Goal: Task Accomplishment & Management: Complete application form

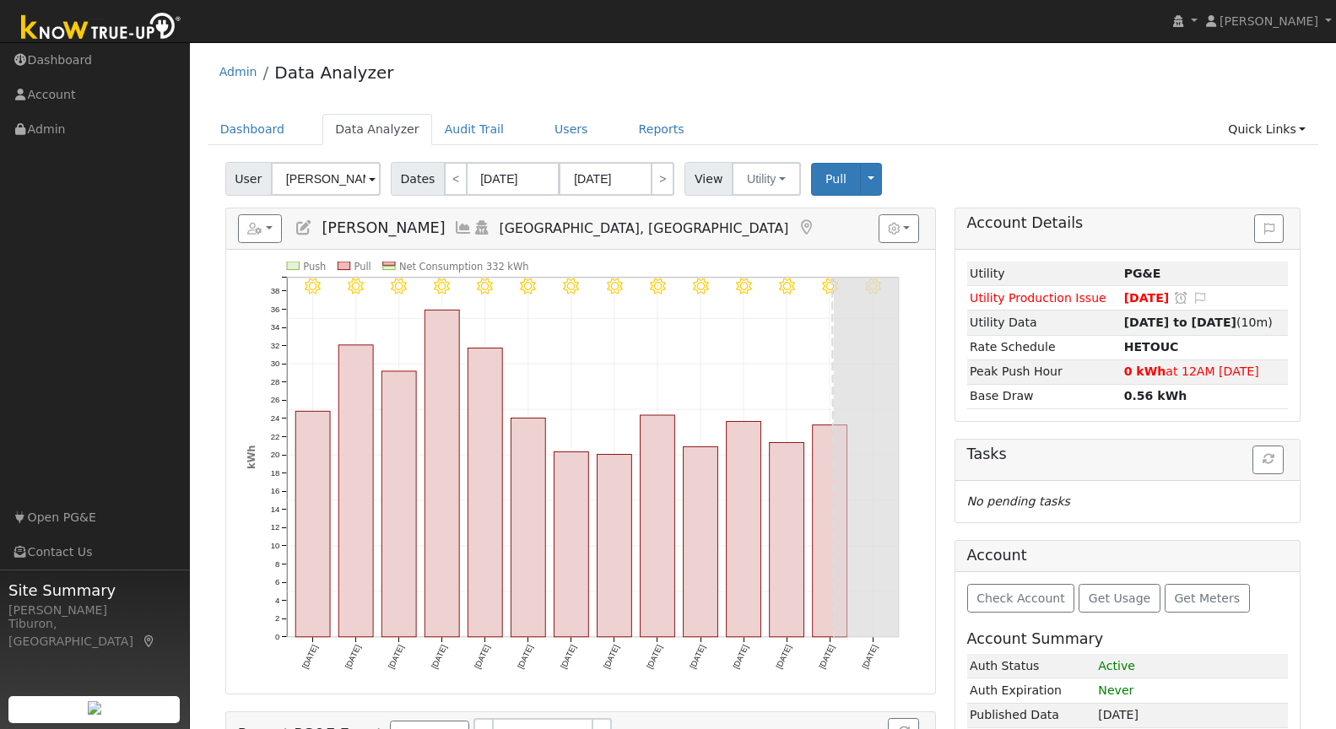
scroll to position [154, 0]
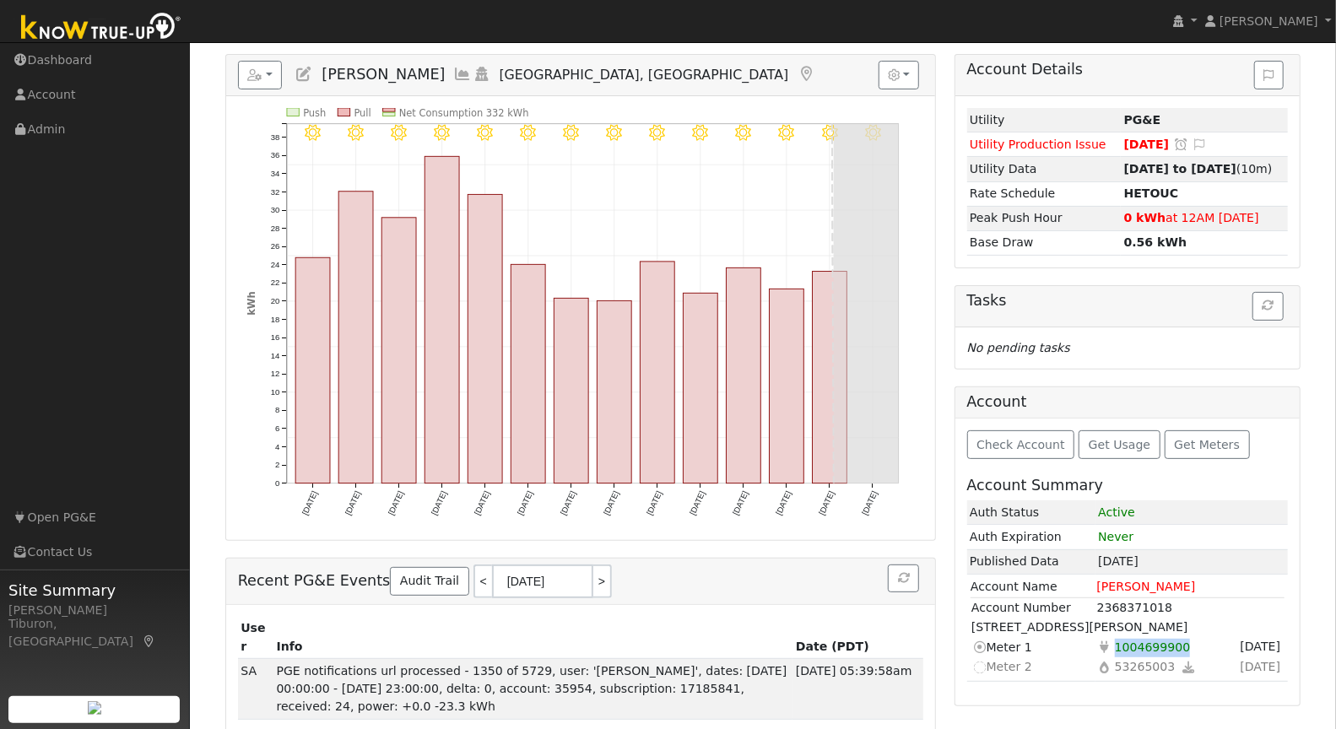
click at [109, 23] on img at bounding box center [101, 28] width 177 height 38
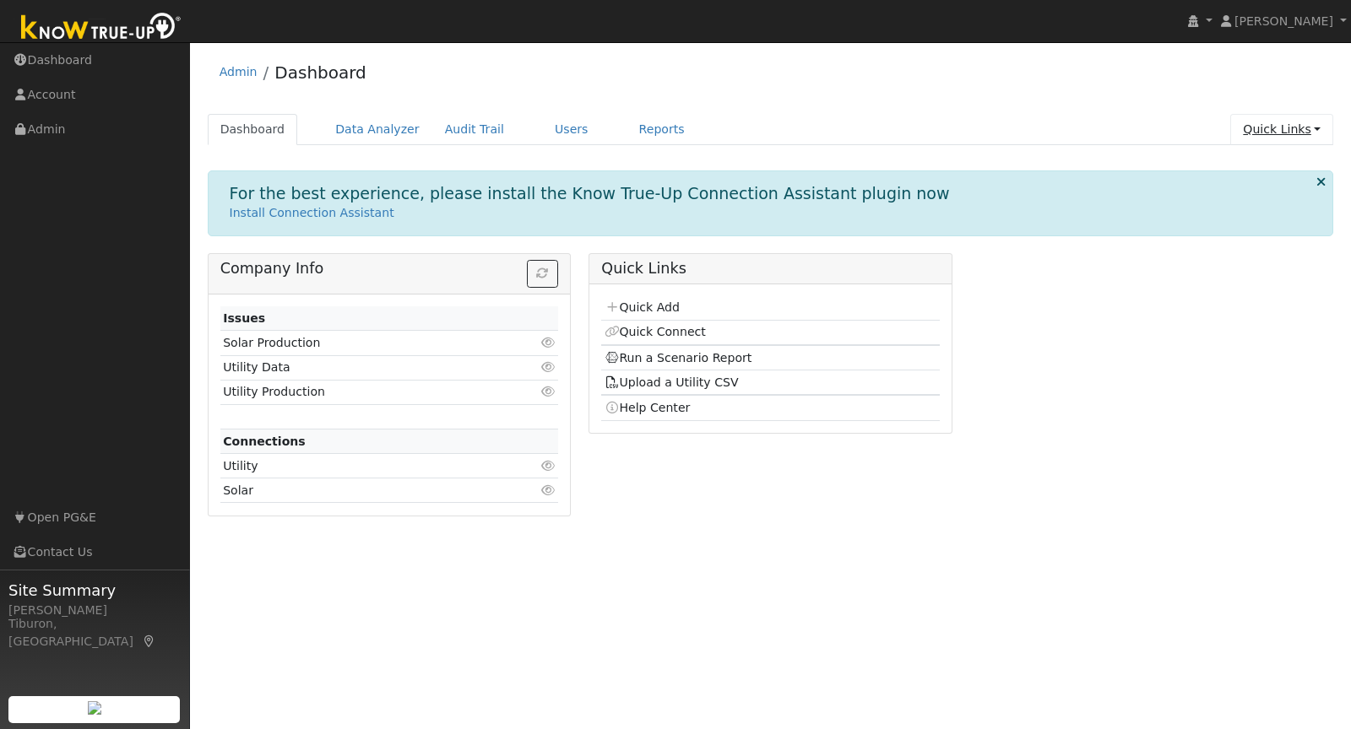
click at [1283, 127] on link "Quick Links" at bounding box center [1281, 129] width 103 height 31
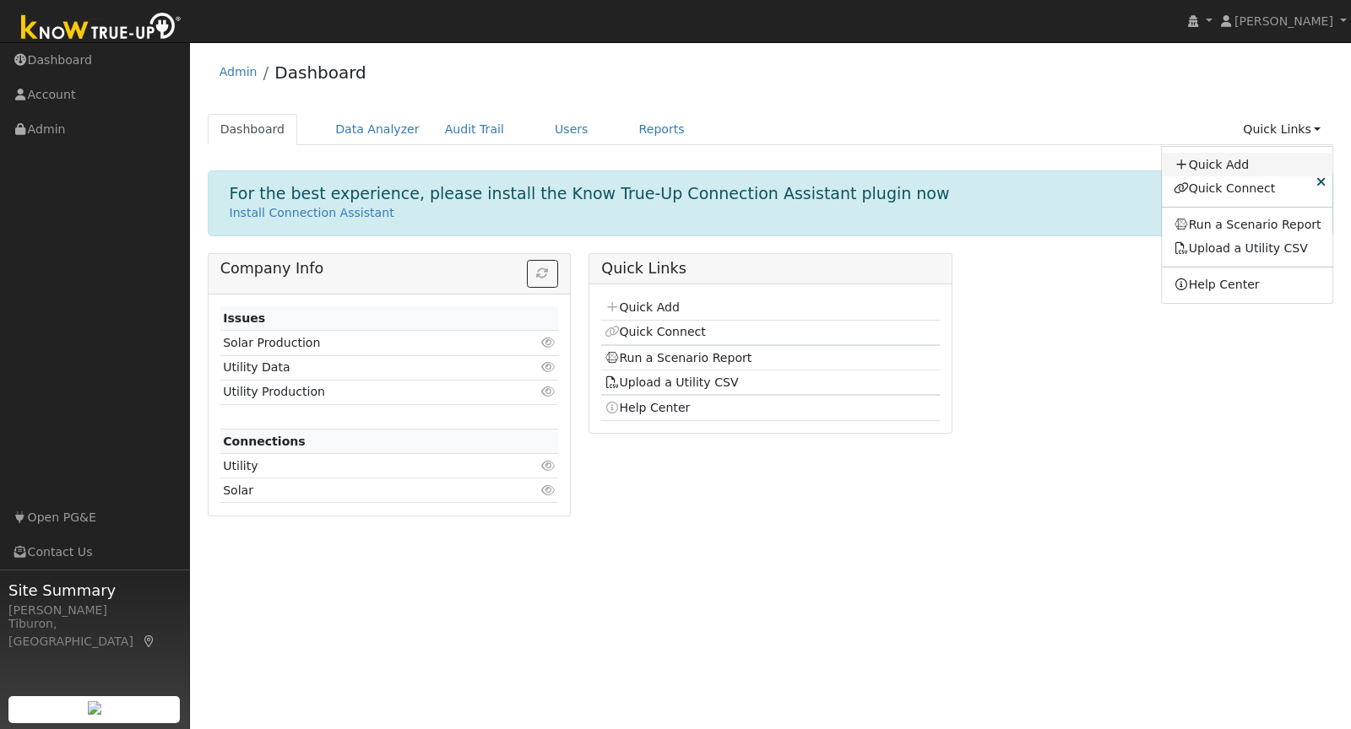
click at [1220, 162] on link "Quick Add" at bounding box center [1247, 165] width 171 height 24
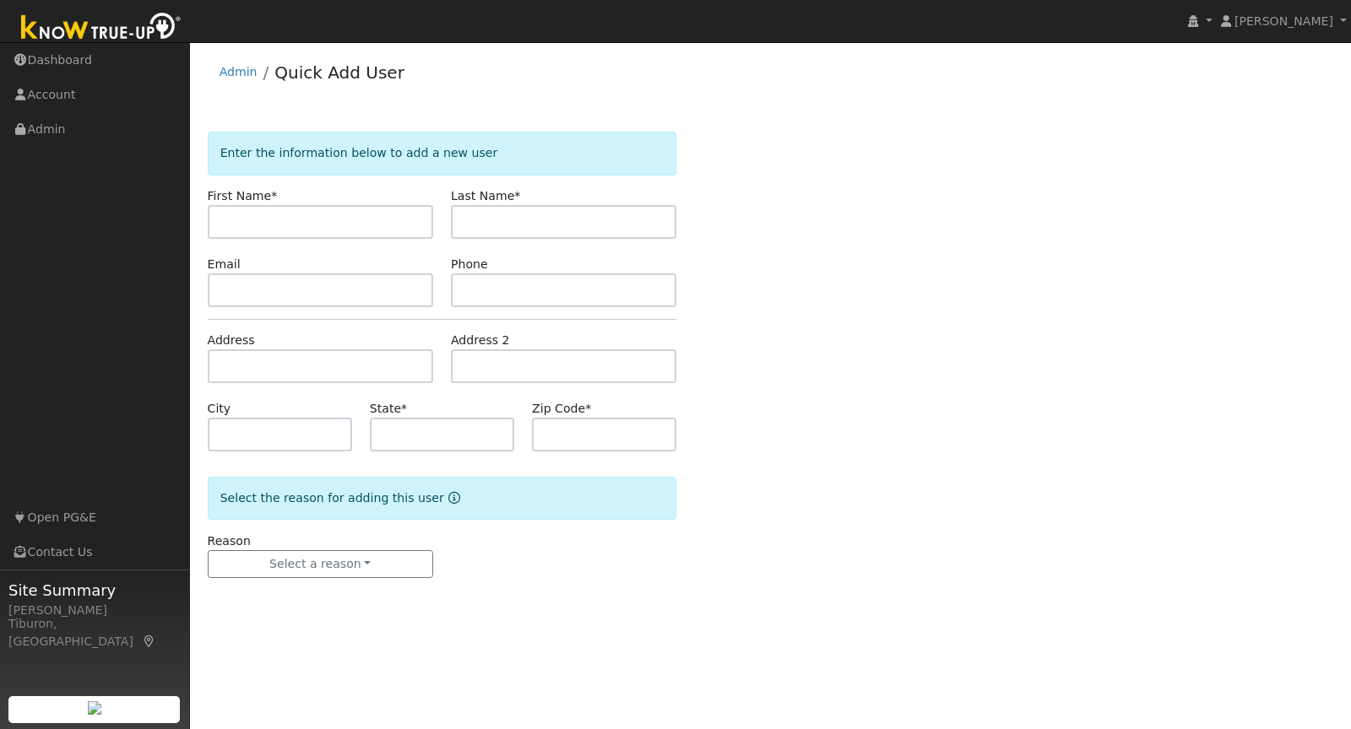
click at [319, 219] on input "text" at bounding box center [320, 222] width 225 height 34
type input "Kim"
click at [539, 214] on input "Van" at bounding box center [563, 222] width 225 height 34
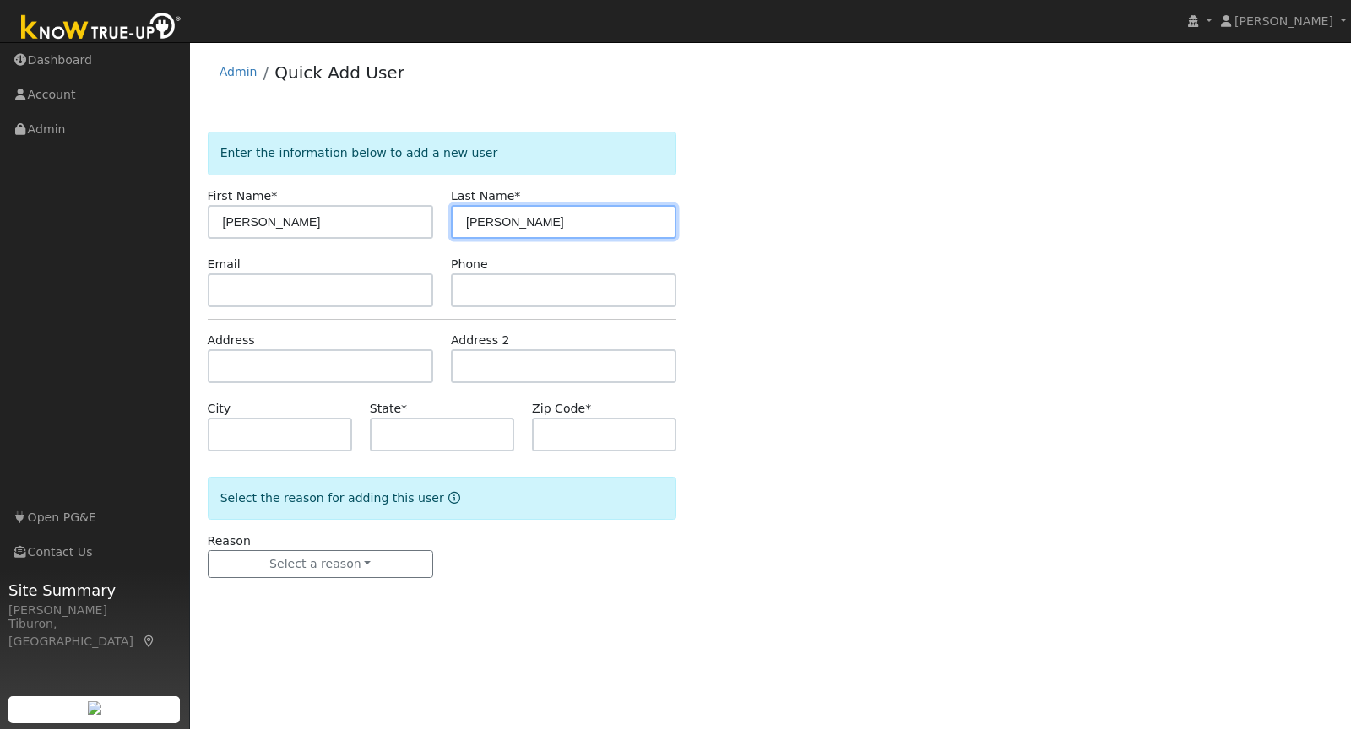
type input "Van Ysseldyk"
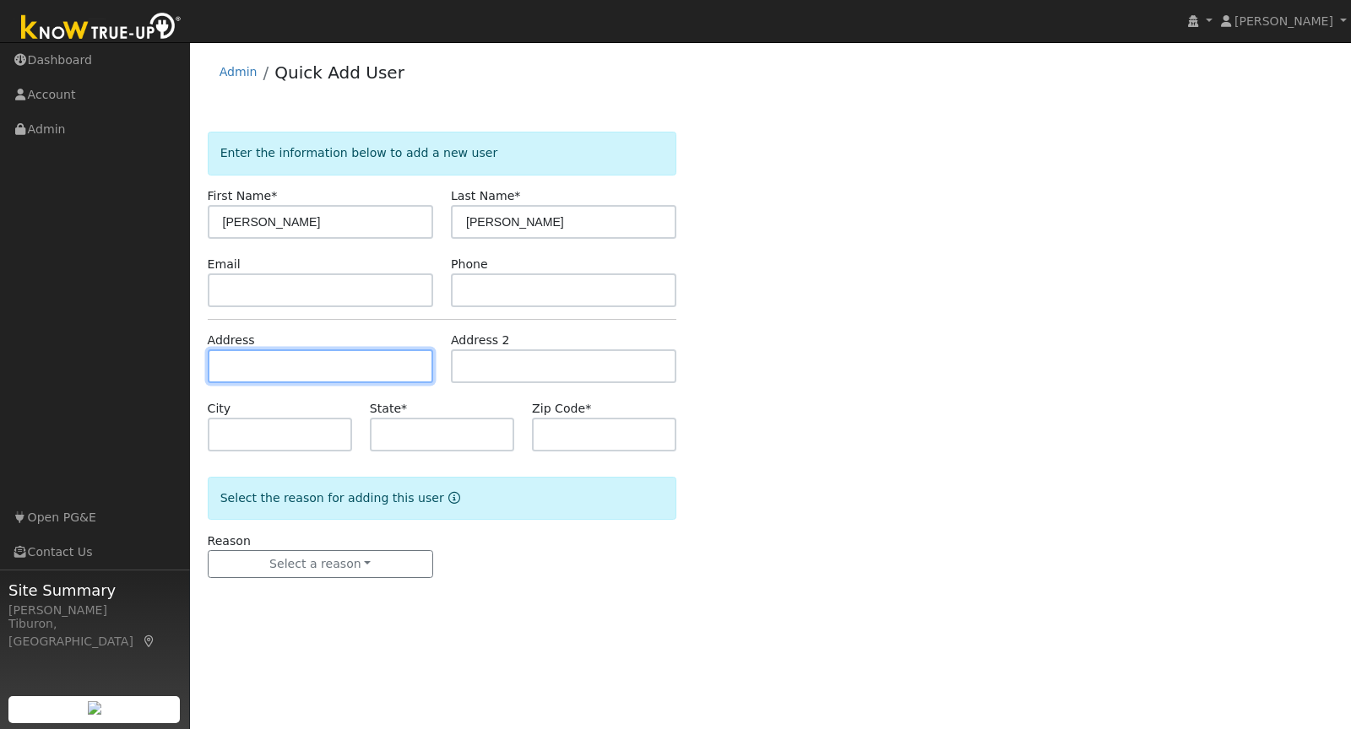
click at [270, 359] on input "text" at bounding box center [320, 366] width 225 height 34
click at [280, 366] on input "text" at bounding box center [320, 366] width 225 height 34
paste input "5602 Harvest Rd, Rocklin, CA 95765"
type input "[STREET_ADDRESS]"
type input "Rocklin"
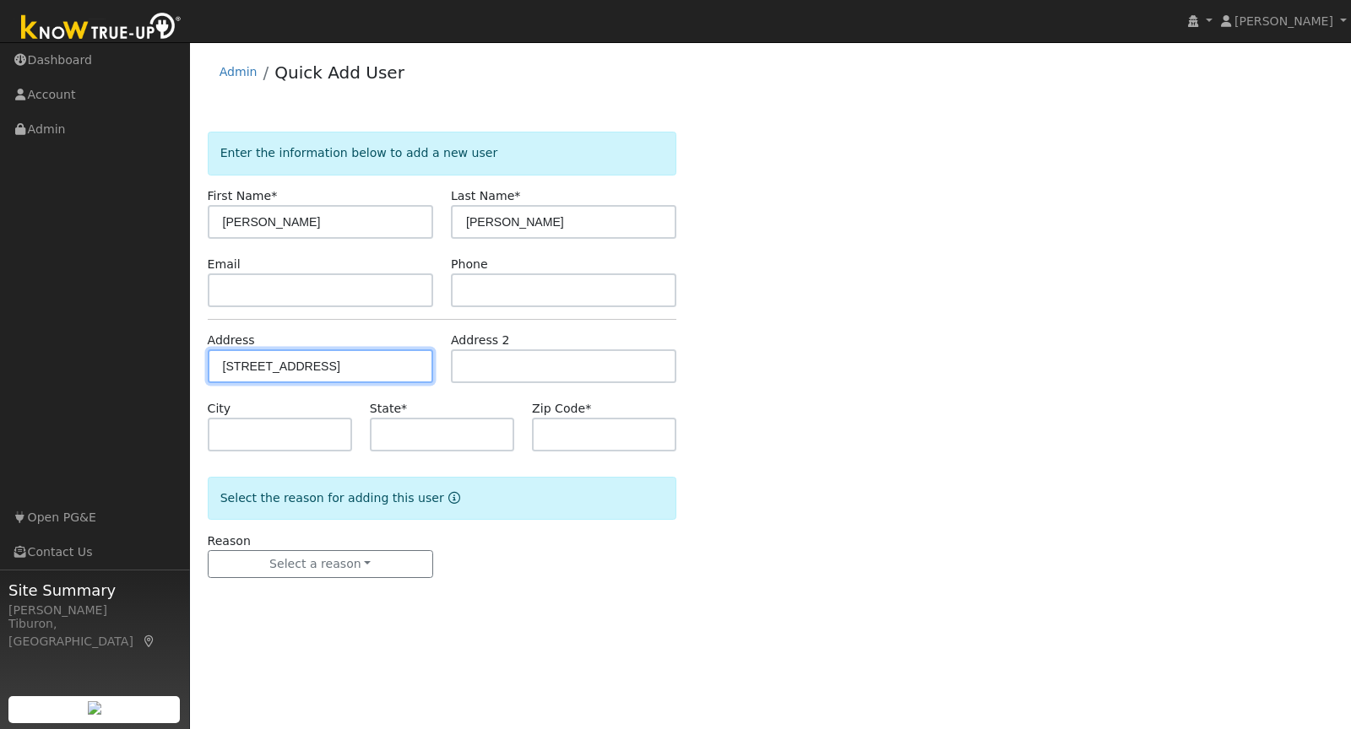
type input "CA"
type input "95765"
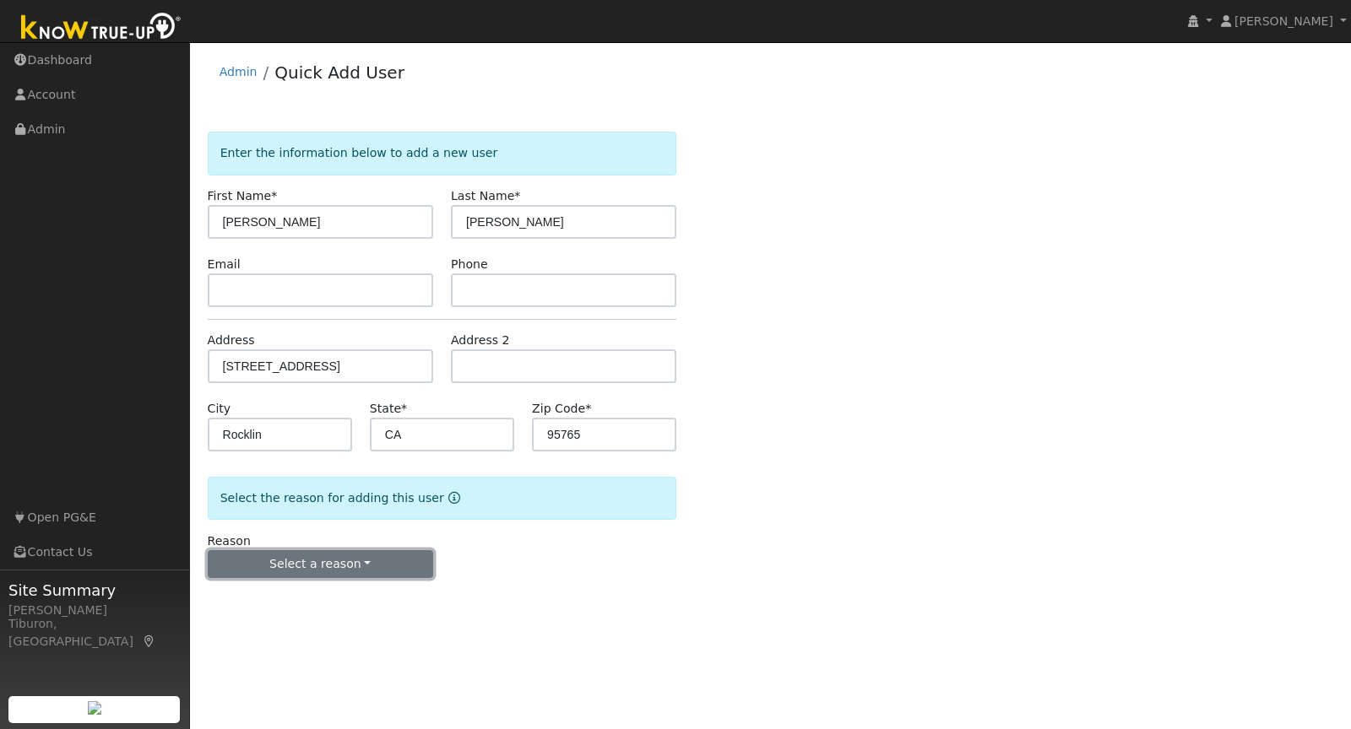
click at [337, 569] on button "Select a reason" at bounding box center [320, 564] width 225 height 29
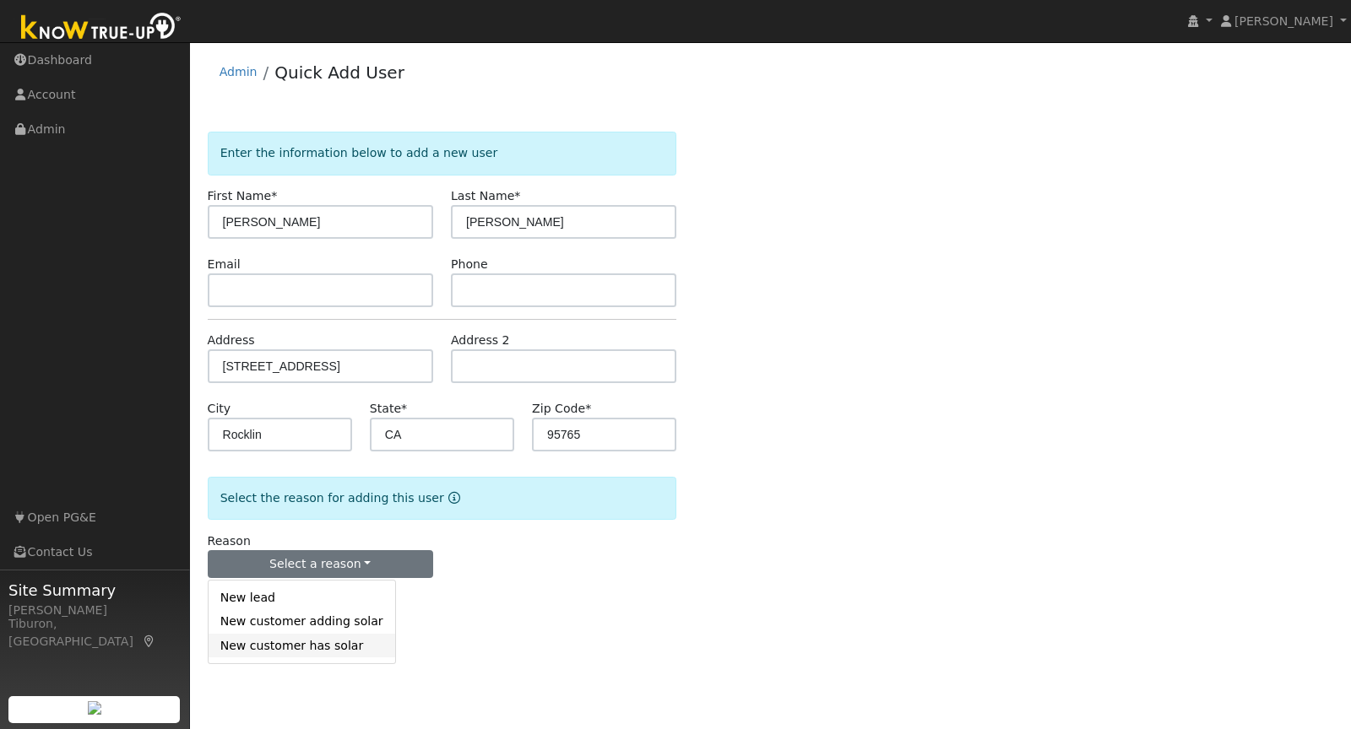
click at [294, 648] on link "New customer has solar" at bounding box center [302, 646] width 187 height 24
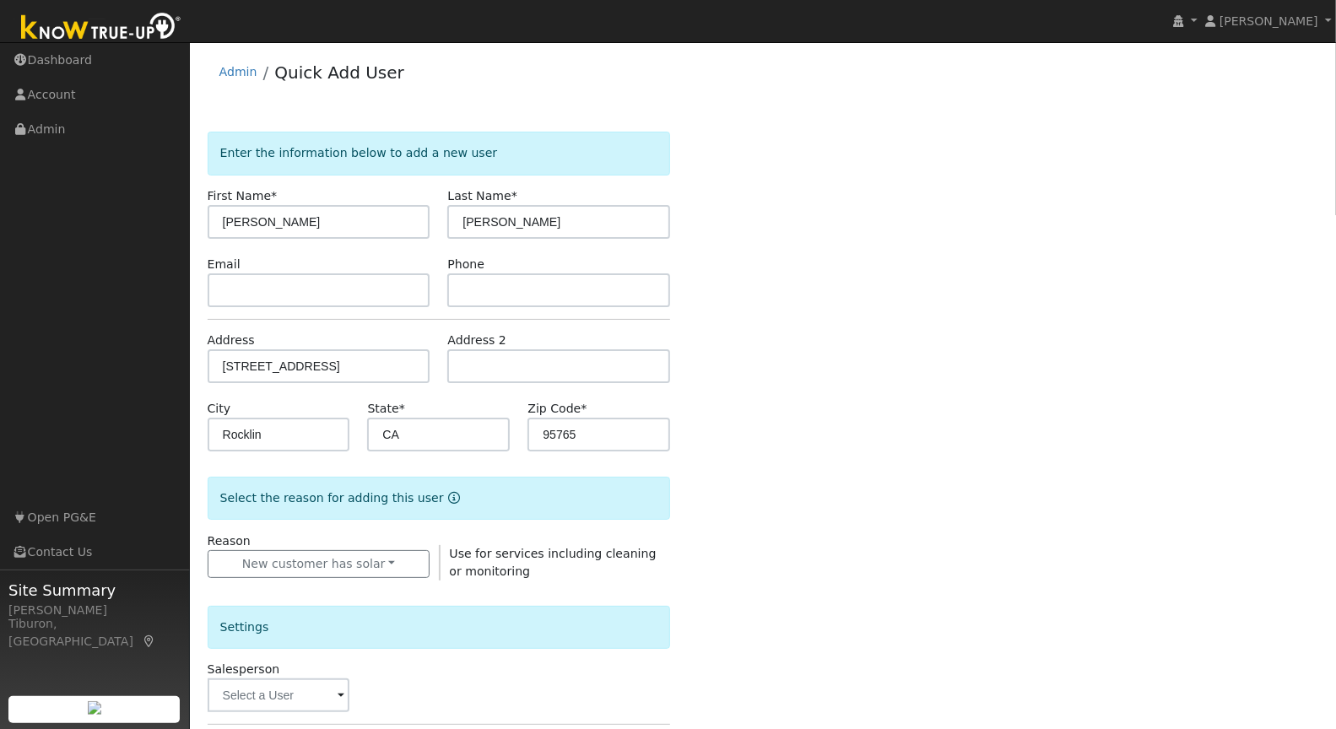
scroll to position [143, 0]
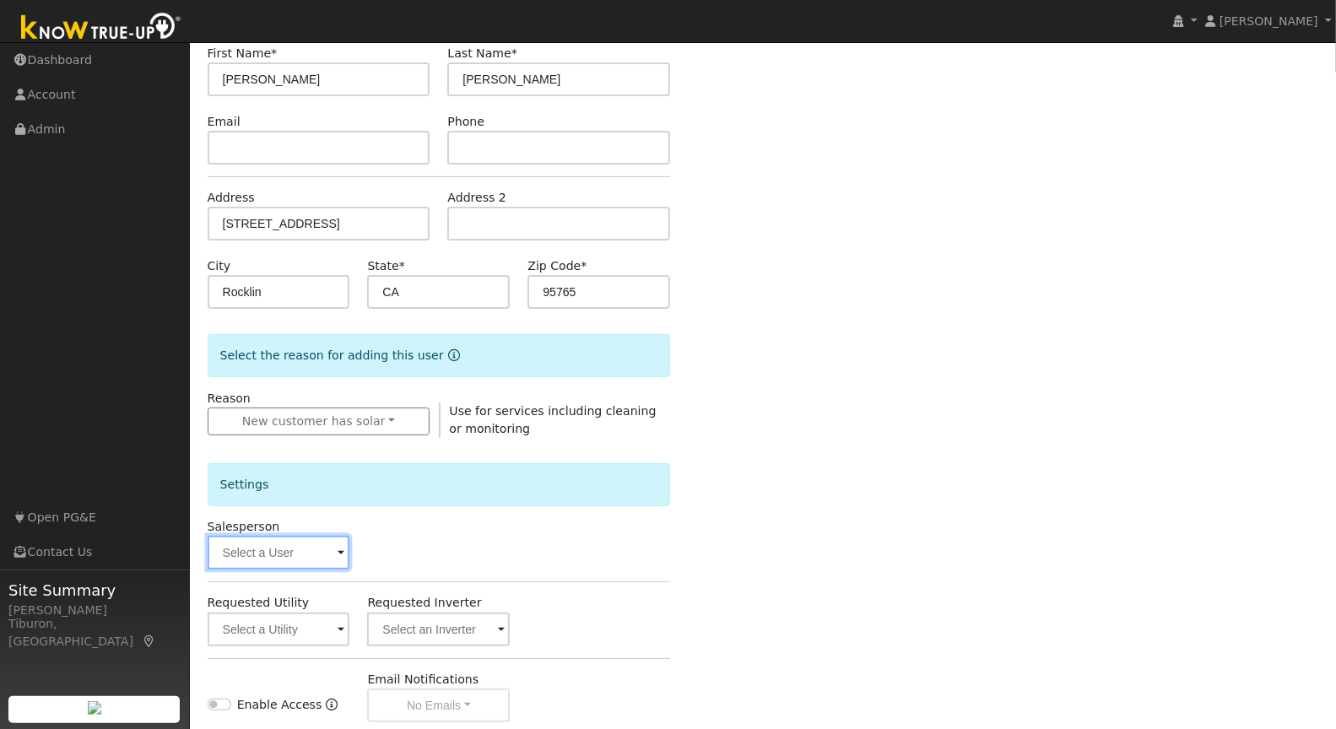
click at [253, 548] on input "text" at bounding box center [279, 553] width 143 height 34
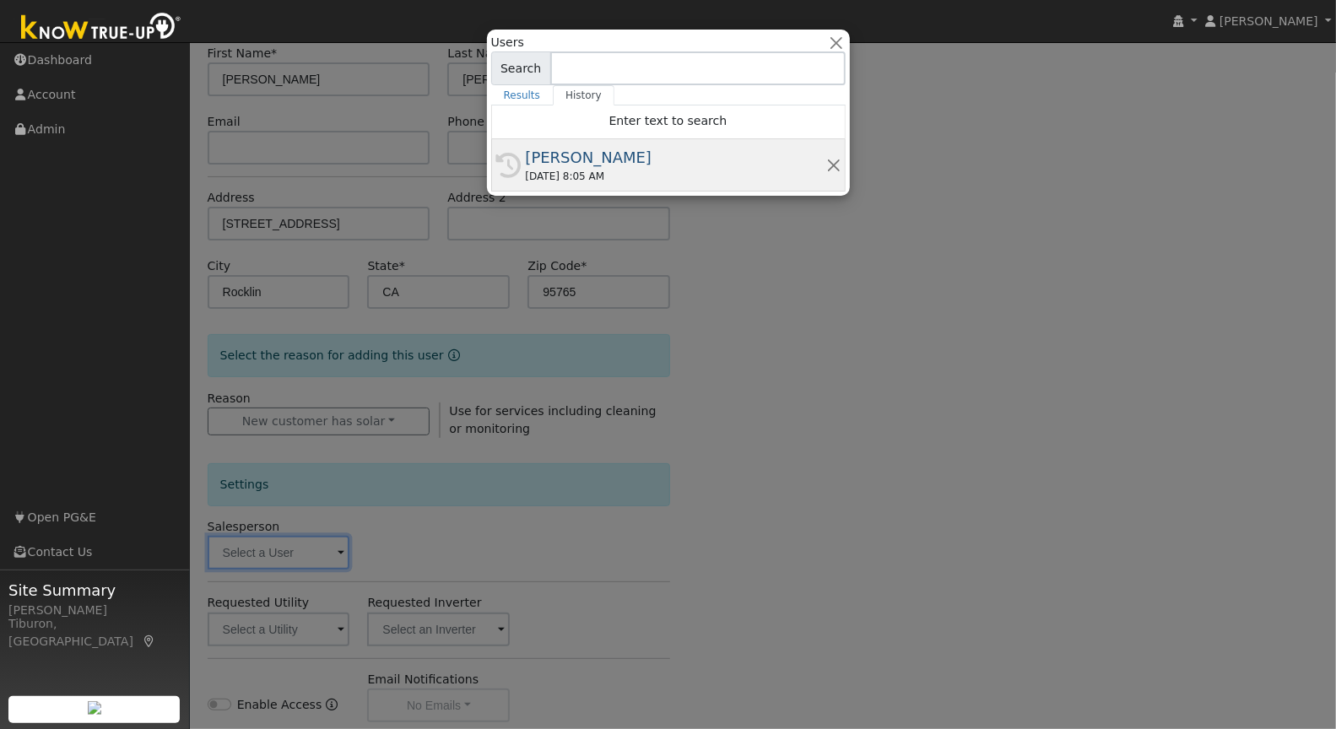
click at [607, 170] on div "08/21/2025 8:05 AM" at bounding box center [676, 176] width 301 height 15
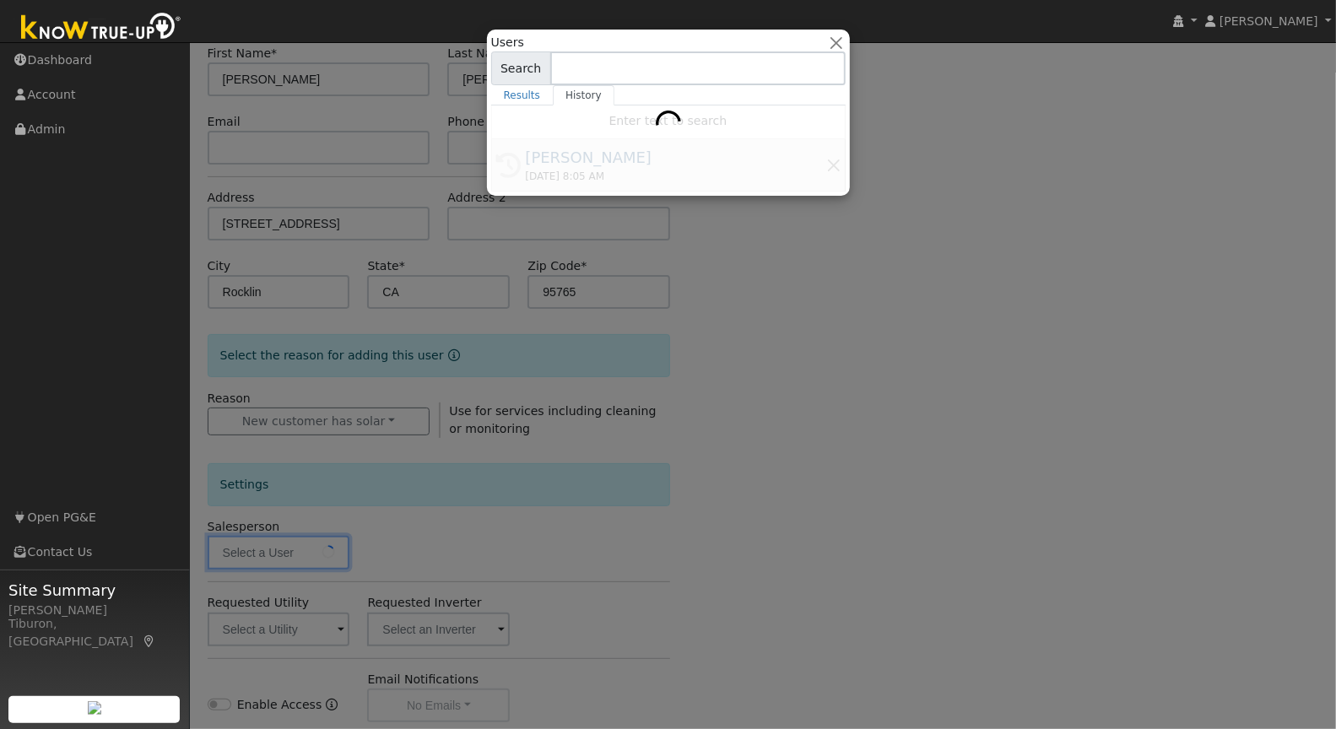
type input "[PERSON_NAME]"
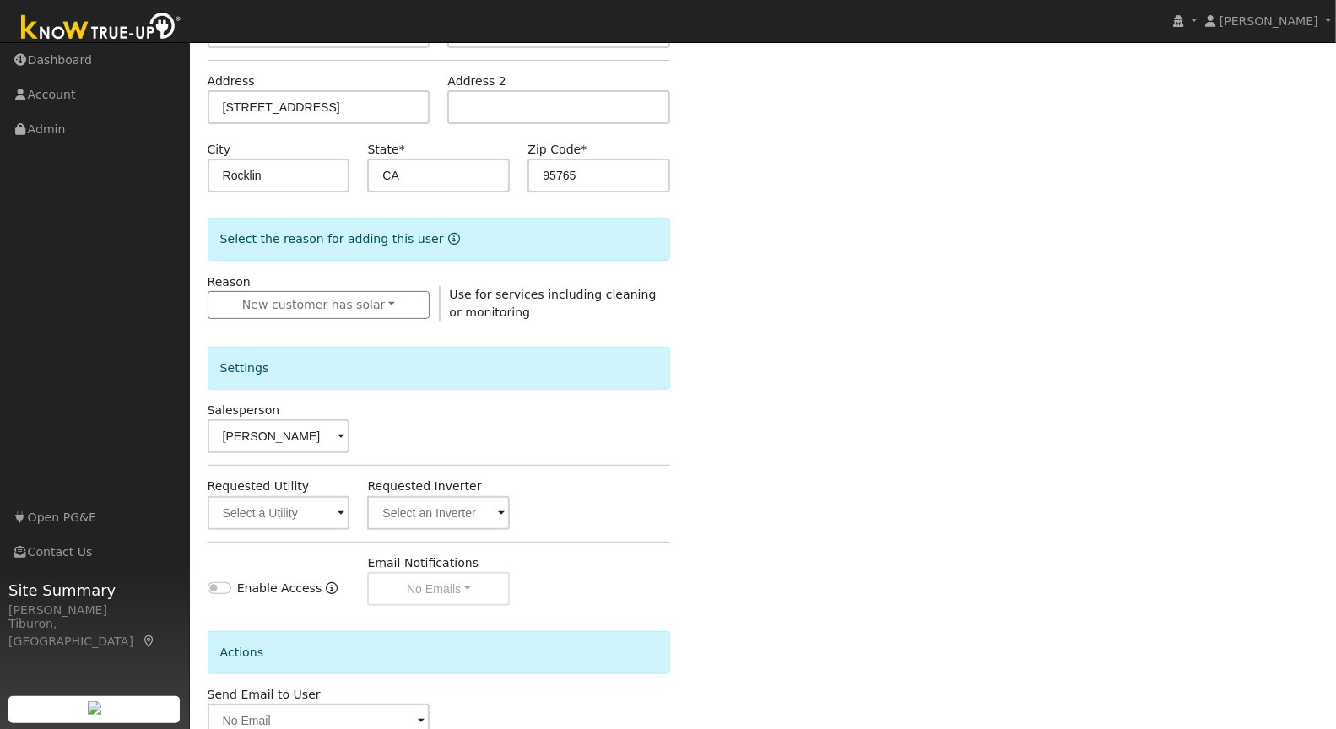
scroll to position [360, 0]
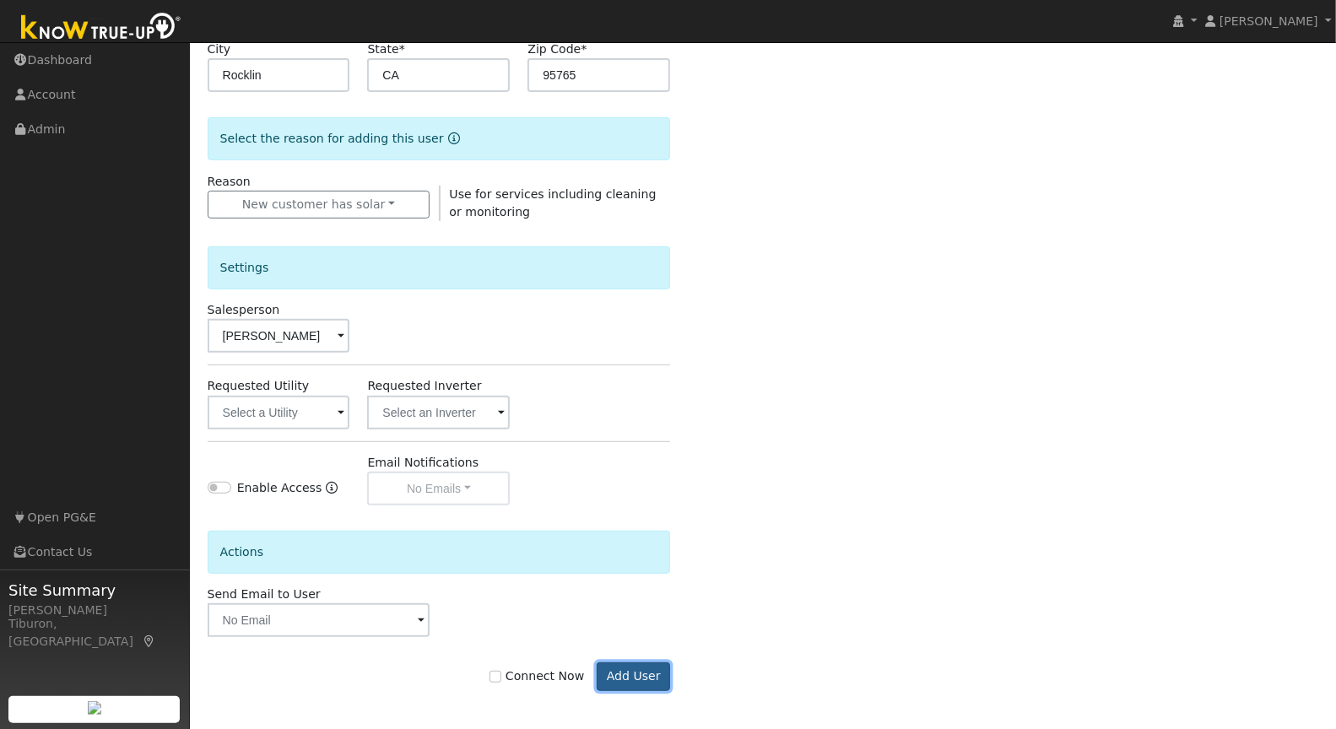
click at [630, 669] on button "Add User" at bounding box center [633, 677] width 73 height 29
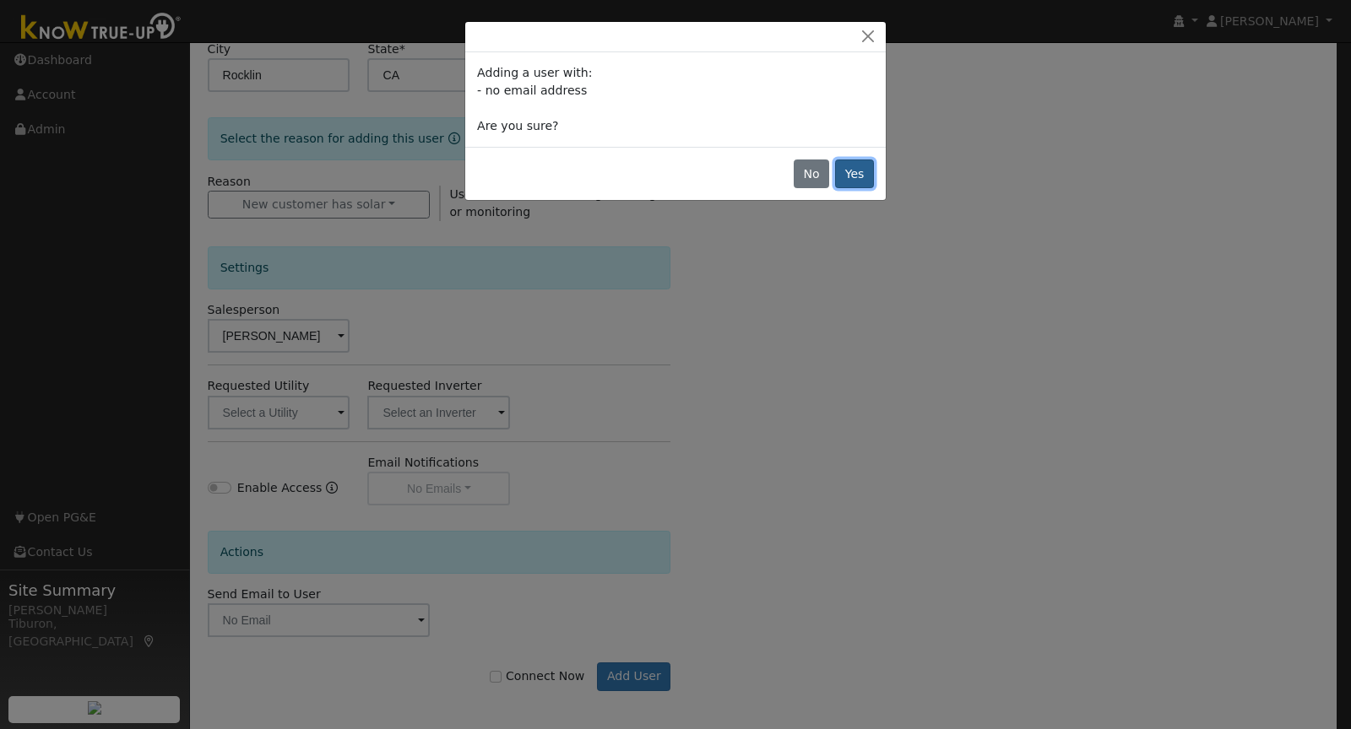
click at [861, 171] on button "Yes" at bounding box center [854, 174] width 39 height 29
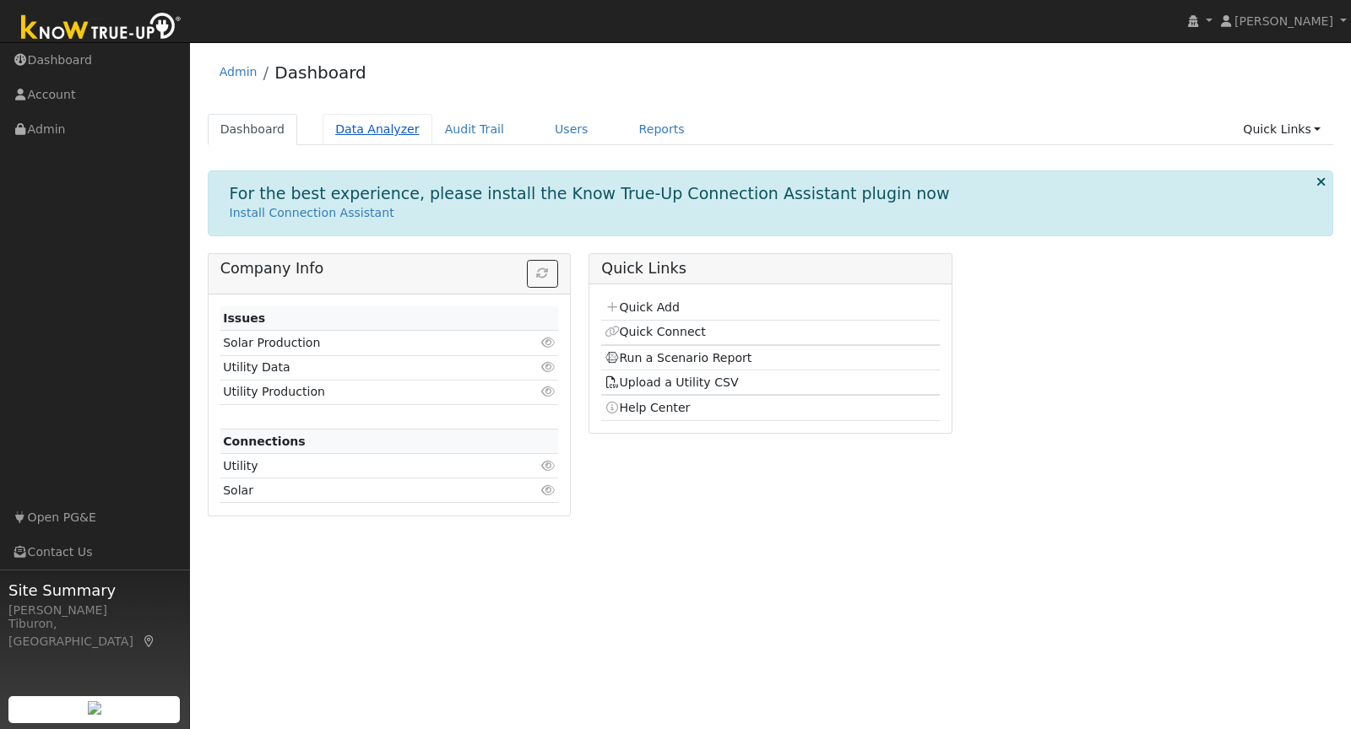
click at [345, 122] on link "Data Analyzer" at bounding box center [377, 129] width 110 height 31
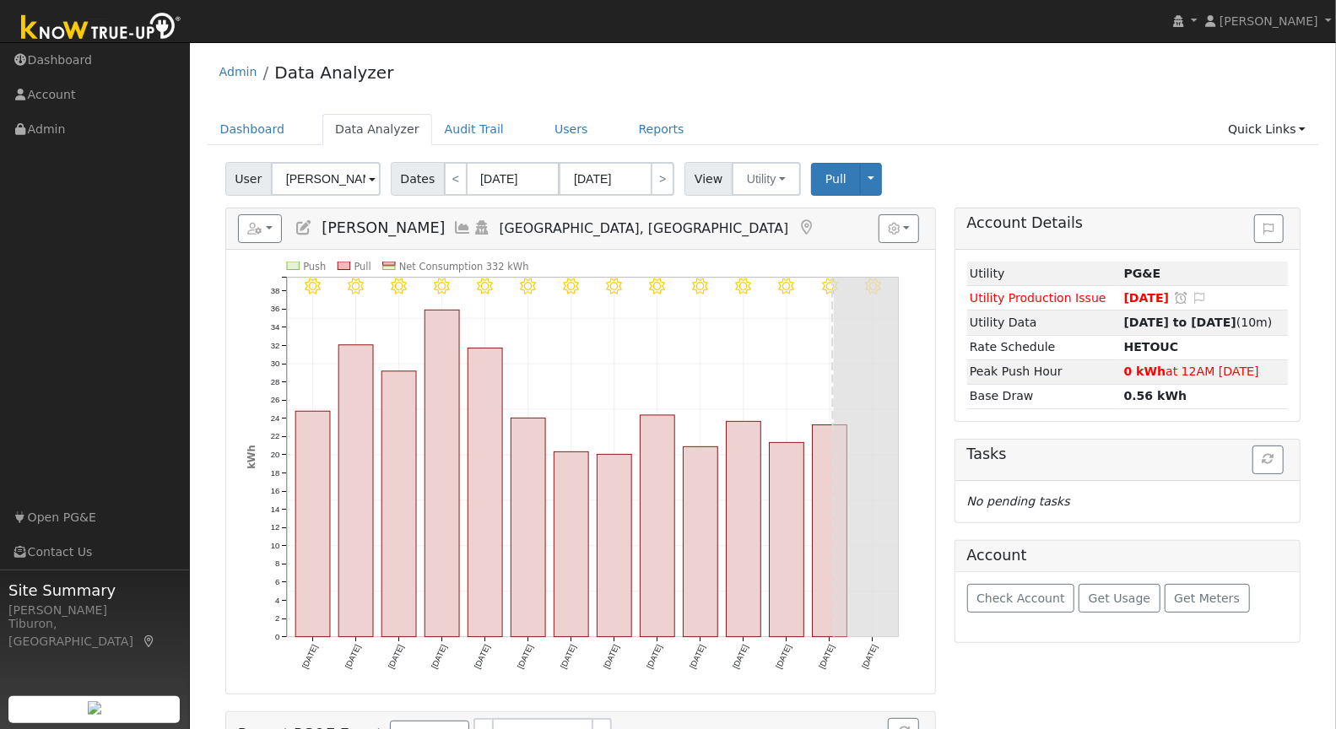
click at [301, 182] on input "[PERSON_NAME]" at bounding box center [326, 179] width 110 height 34
click at [304, 181] on input "[PERSON_NAME]" at bounding box center [326, 179] width 110 height 34
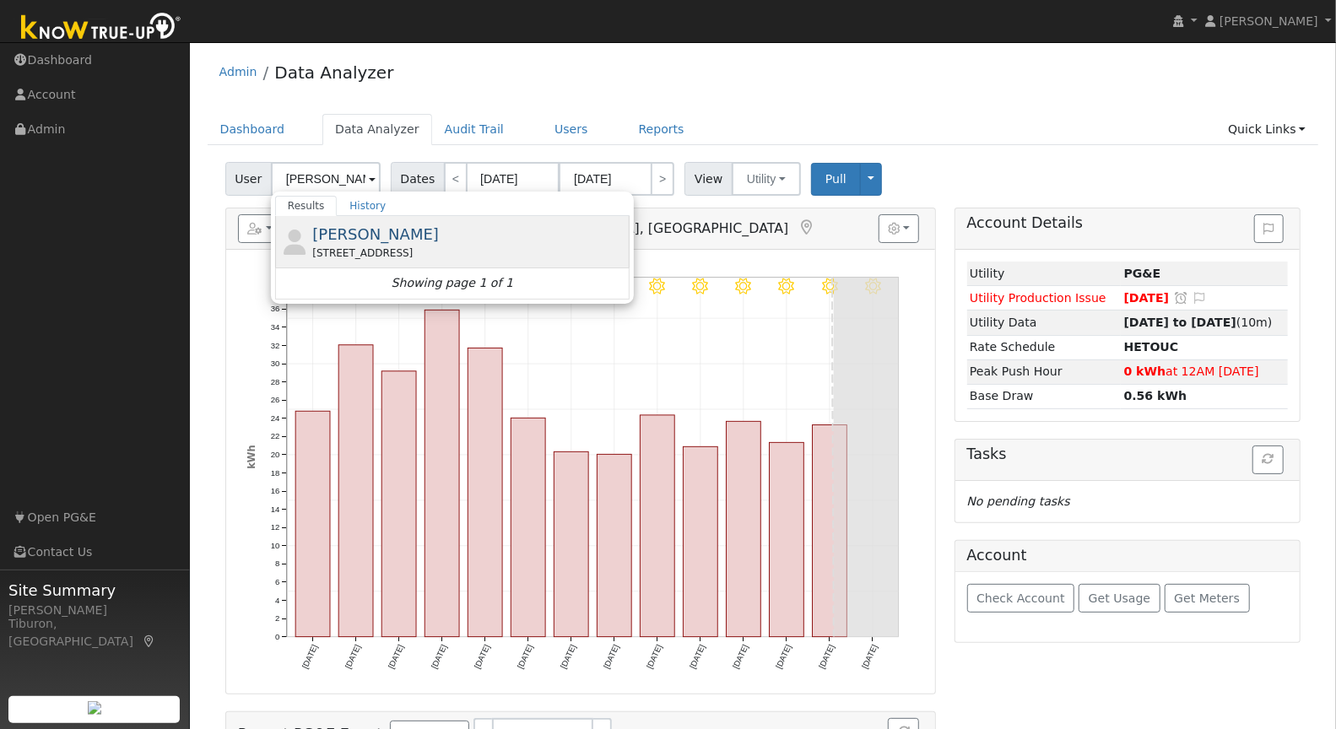
click at [416, 234] on span "Kim Van Ysseldyk" at bounding box center [375, 234] width 127 height 18
type input "Kim Van Ysseldyk"
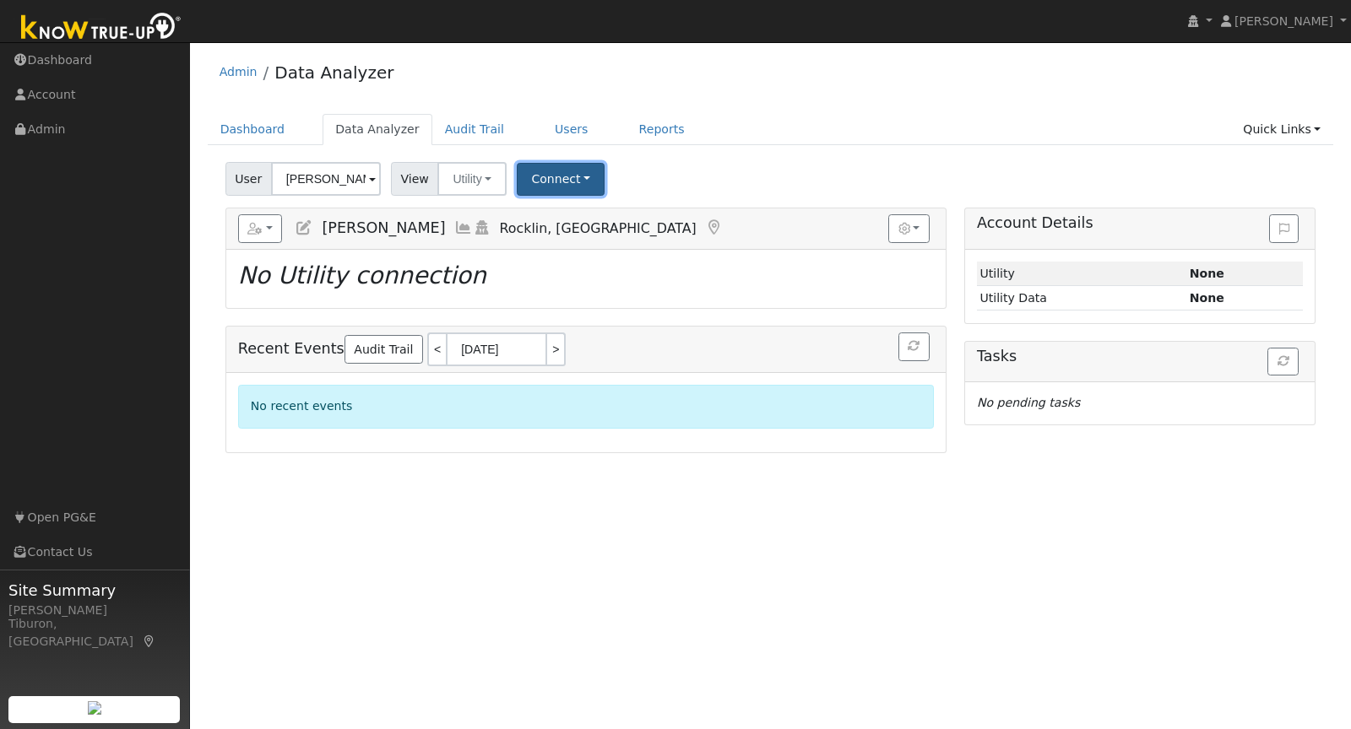
click at [578, 177] on button "Connect" at bounding box center [561, 179] width 88 height 33
click at [581, 209] on link "Select a Provider" at bounding box center [583, 215] width 132 height 24
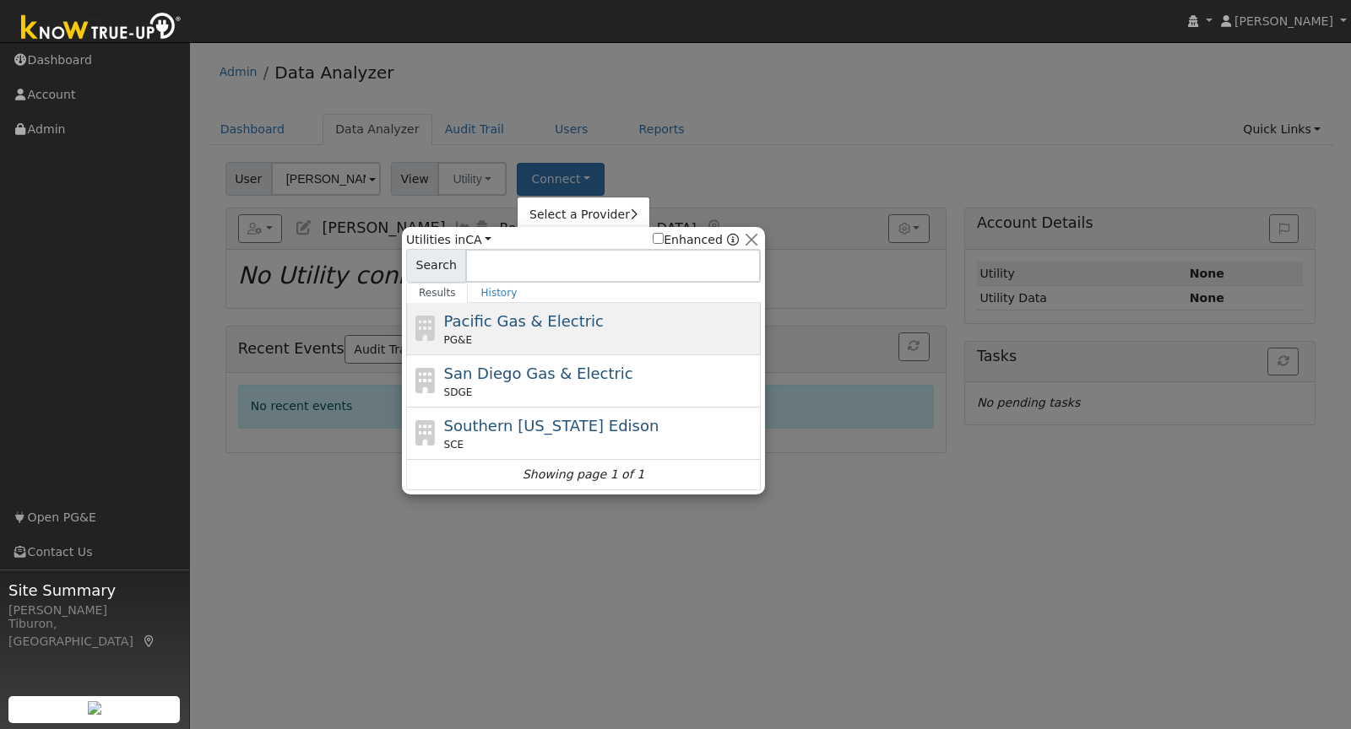
click at [512, 325] on span "Pacific Gas & Electric" at bounding box center [524, 321] width 160 height 18
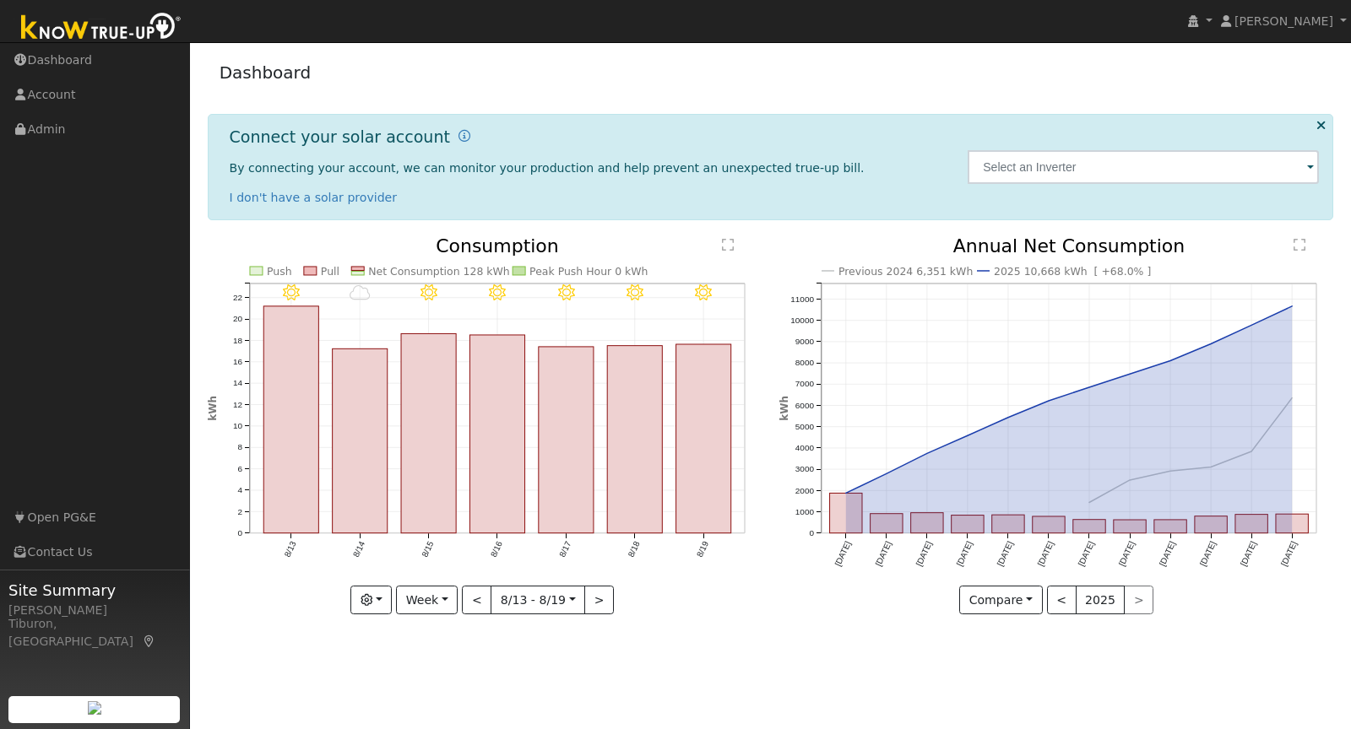
click at [119, 30] on img at bounding box center [101, 28] width 177 height 38
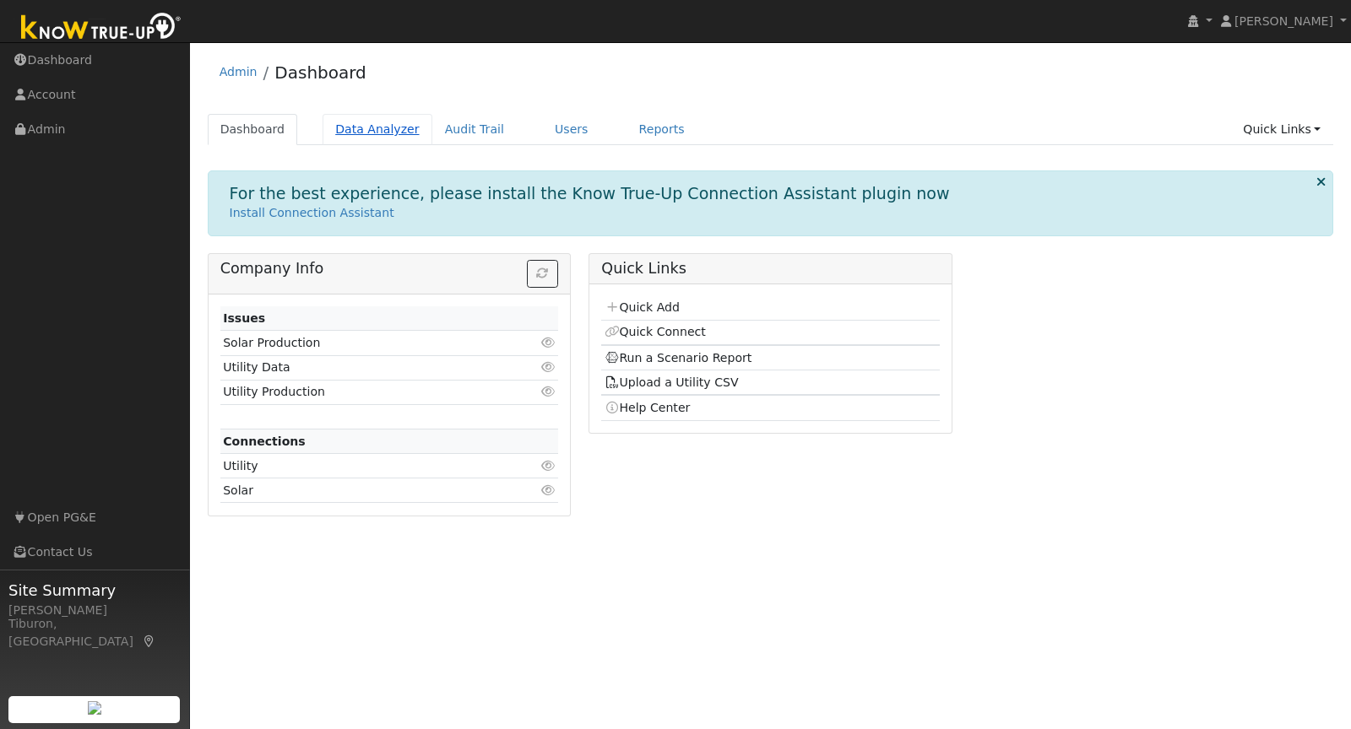
click at [374, 125] on link "Data Analyzer" at bounding box center [377, 129] width 110 height 31
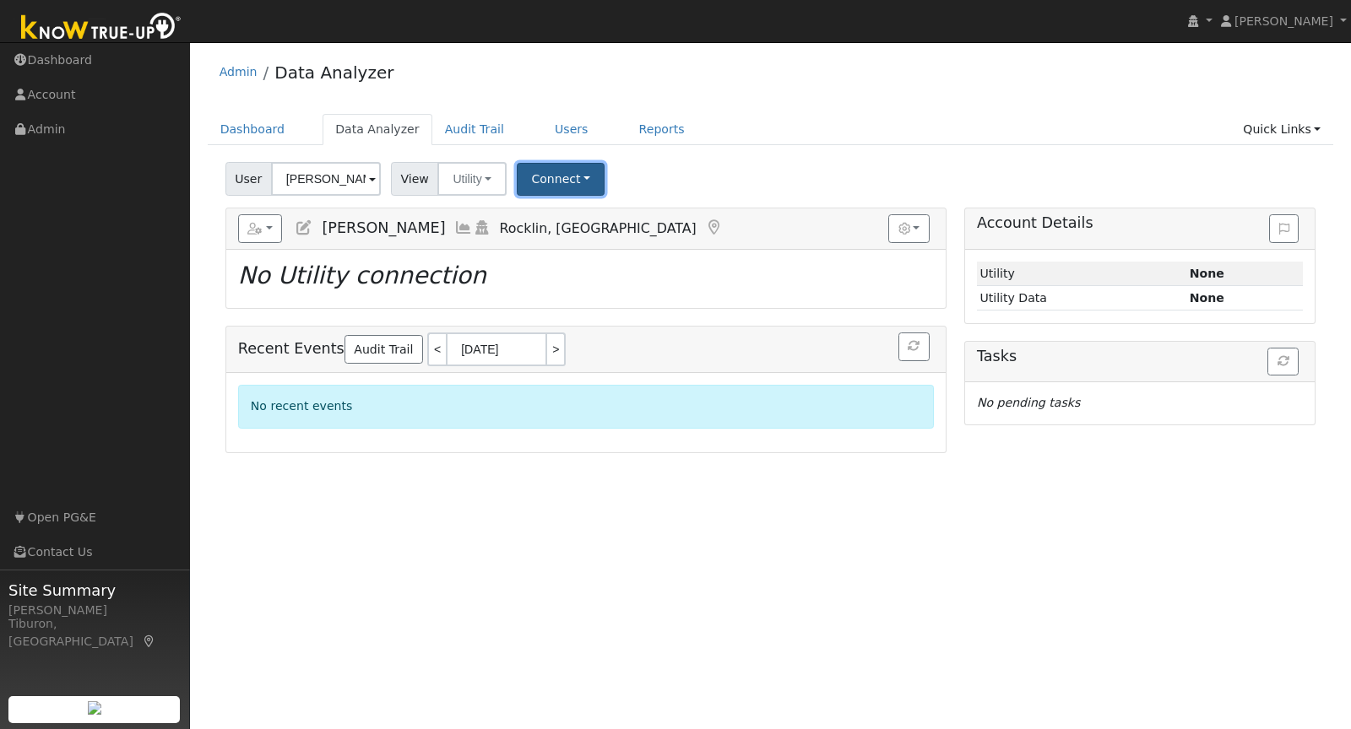
click at [557, 182] on button "Connect" at bounding box center [561, 179] width 88 height 33
click at [577, 249] on link "Quick Connect" at bounding box center [583, 252] width 132 height 24
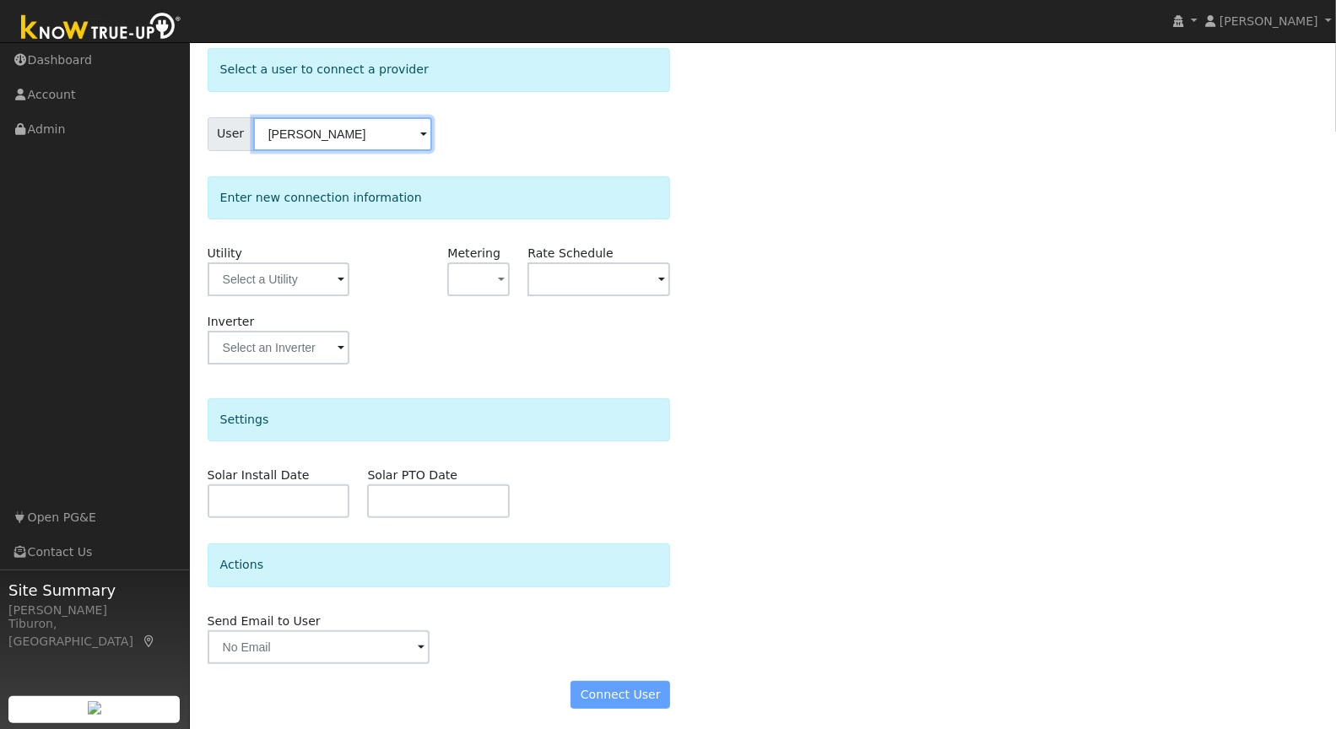
scroll to position [84, 0]
click at [312, 275] on input "text" at bounding box center [279, 279] width 143 height 34
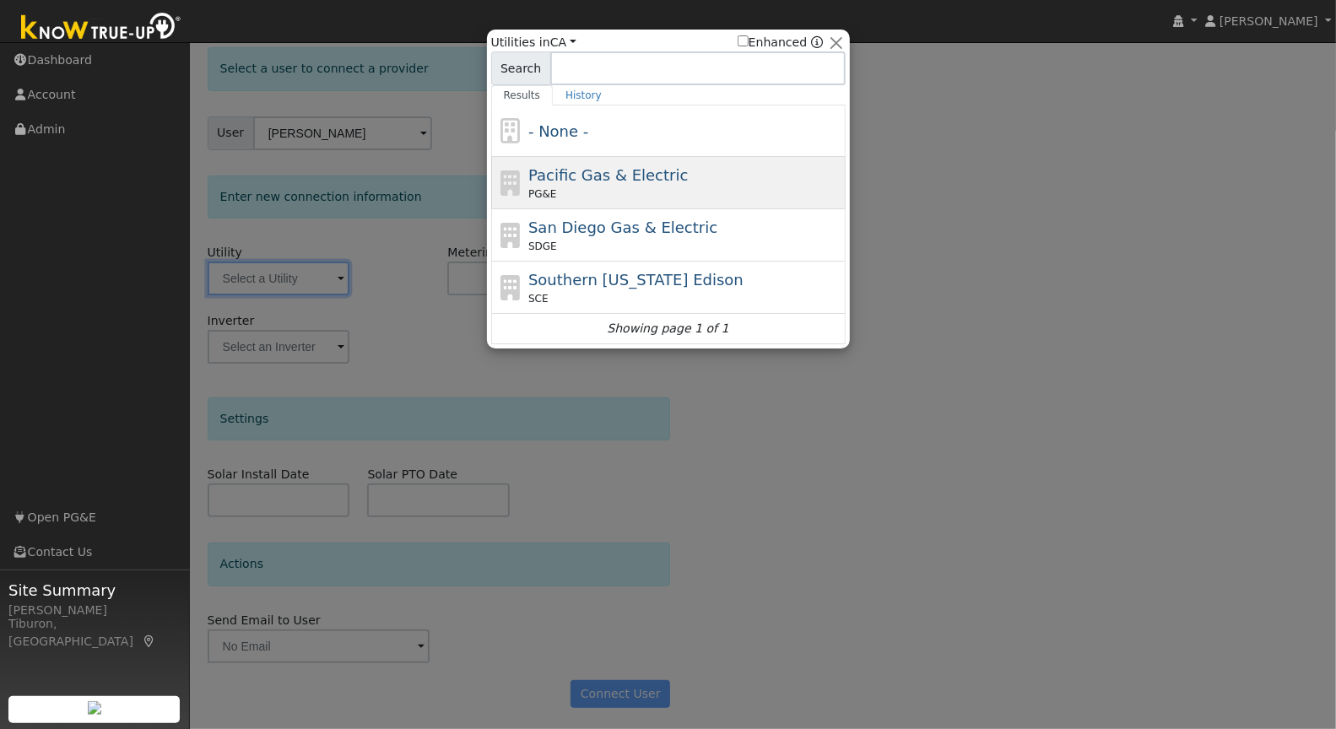
click at [623, 176] on span "Pacific Gas & Electric" at bounding box center [608, 175] width 160 height 18
type input "PG&E"
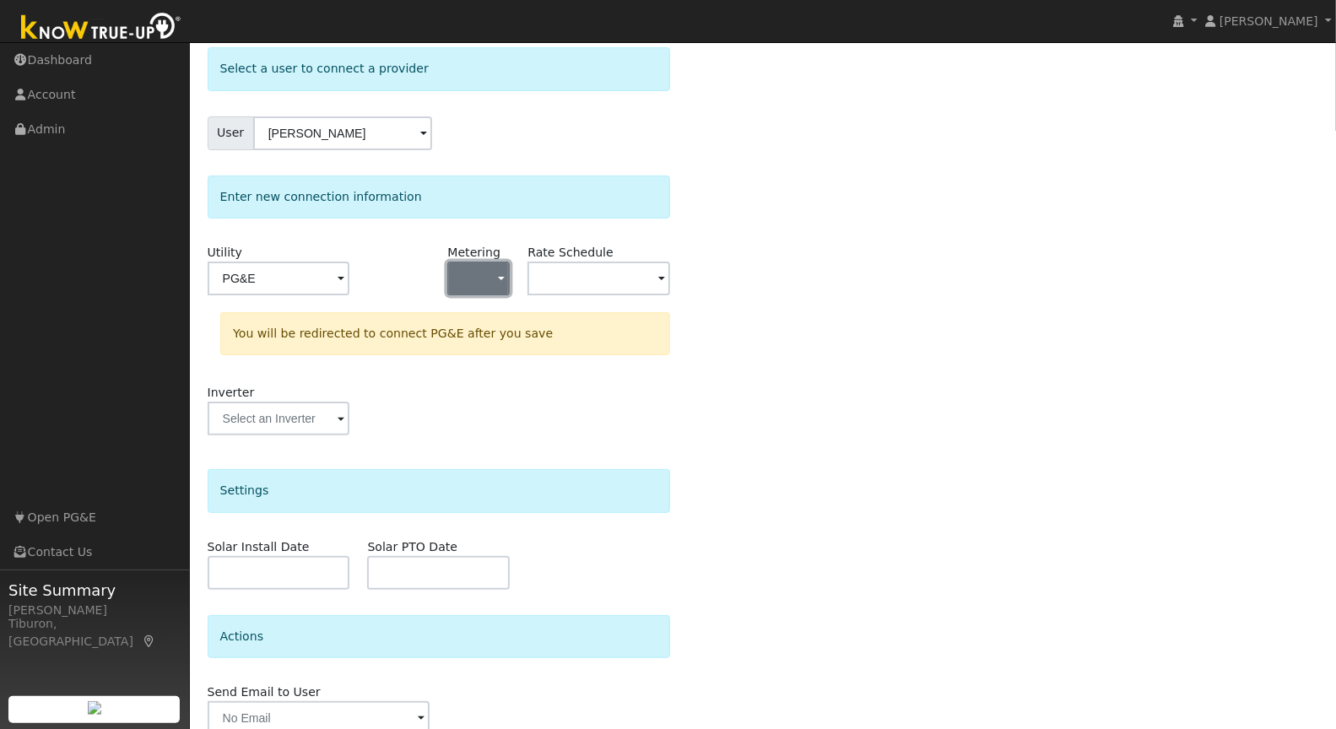
click at [502, 273] on span "button" at bounding box center [501, 280] width 7 height 18
click at [499, 333] on link "NEM" at bounding box center [507, 338] width 117 height 24
click at [350, 268] on input "text" at bounding box center [279, 279] width 143 height 34
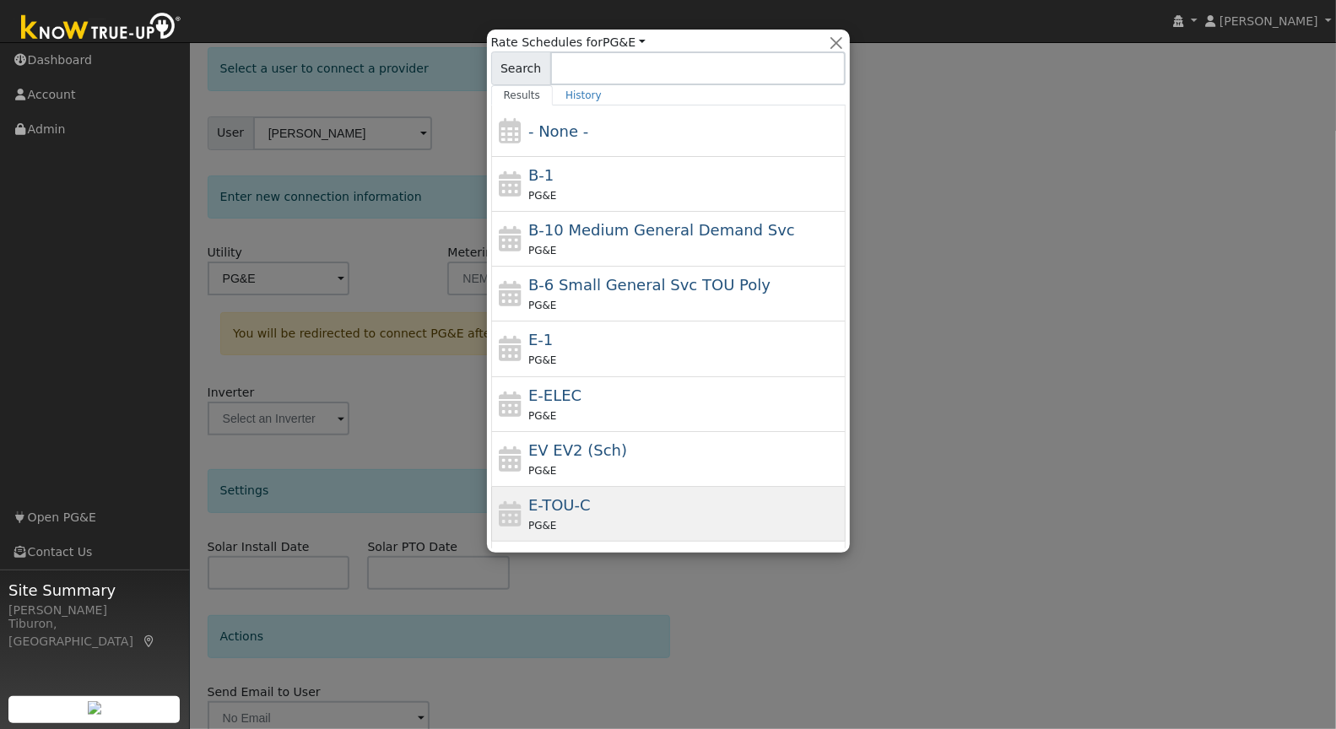
click at [653, 517] on div "PG&E" at bounding box center [684, 526] width 313 height 18
type input "E-TOU-C"
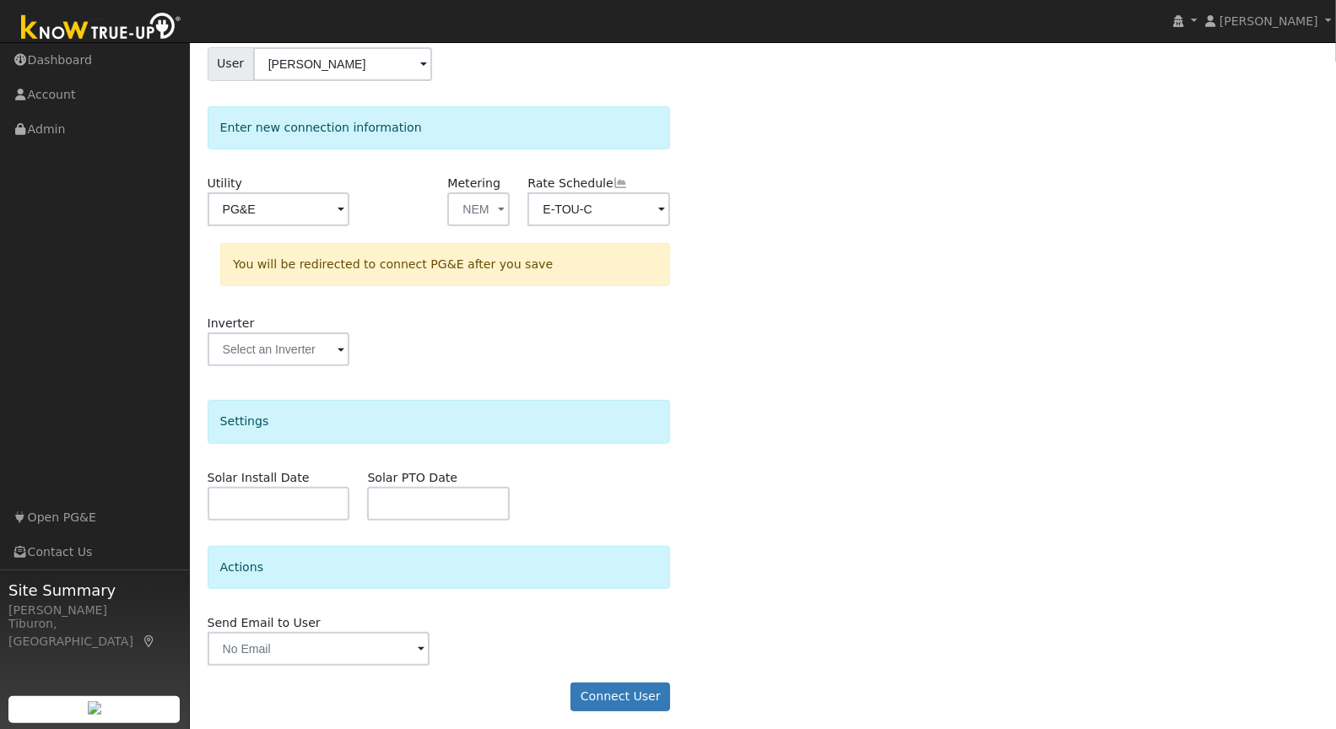
scroll to position [156, 0]
click at [612, 691] on button "Connect User" at bounding box center [621, 694] width 100 height 29
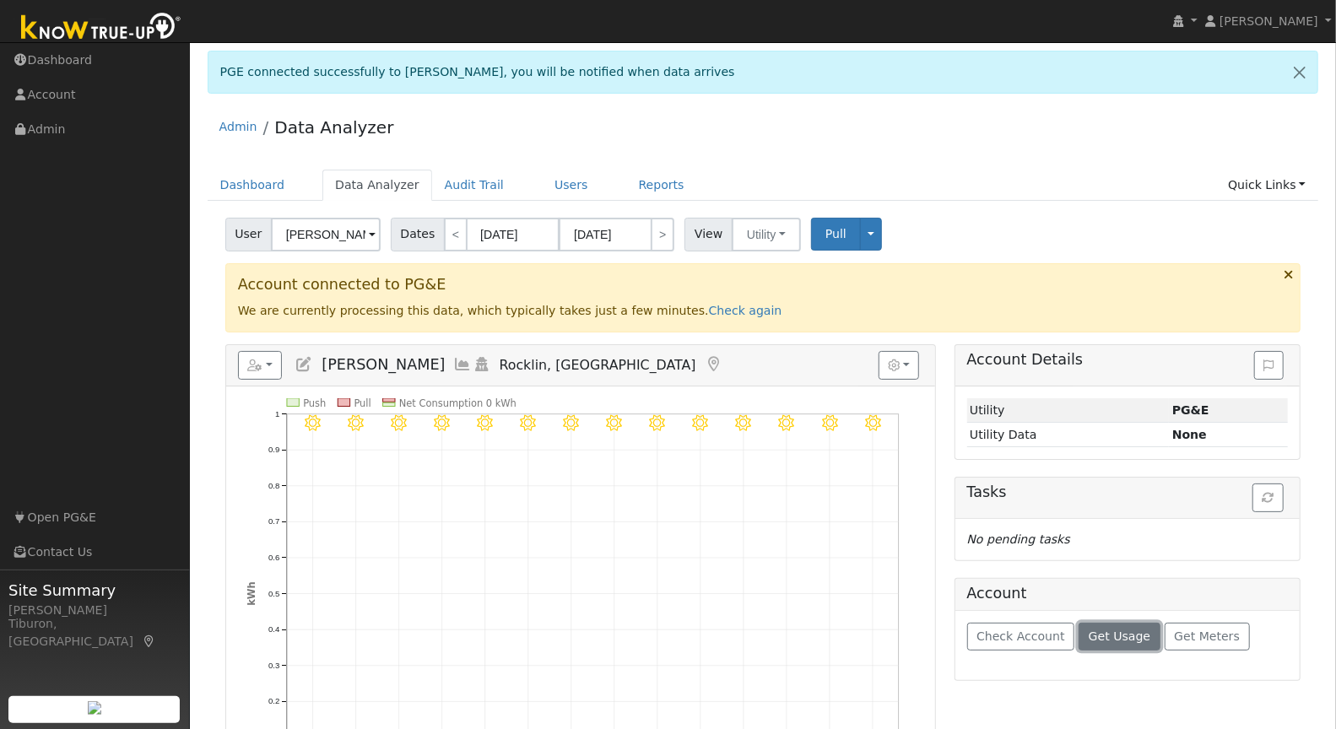
click at [1114, 630] on span "Get Usage" at bounding box center [1120, 637] width 62 height 14
